Goal: Navigation & Orientation: Find specific page/section

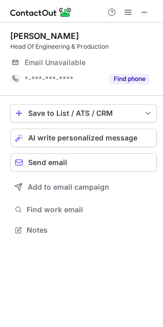
scroll to position [223, 163]
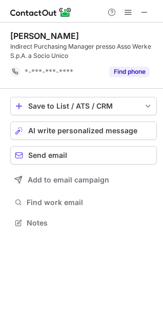
scroll to position [232, 163]
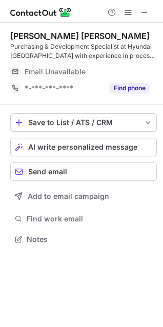
scroll to position [232, 163]
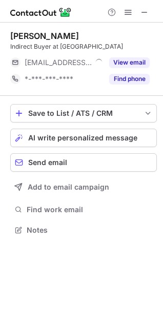
scroll to position [223, 163]
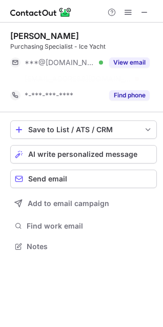
scroll to position [223, 163]
